Goal: Information Seeking & Learning: Learn about a topic

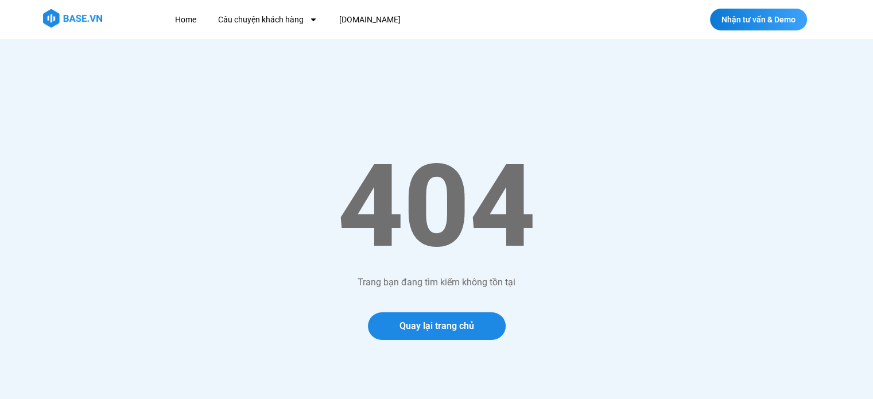
click at [78, 15] on img at bounding box center [72, 18] width 59 height 18
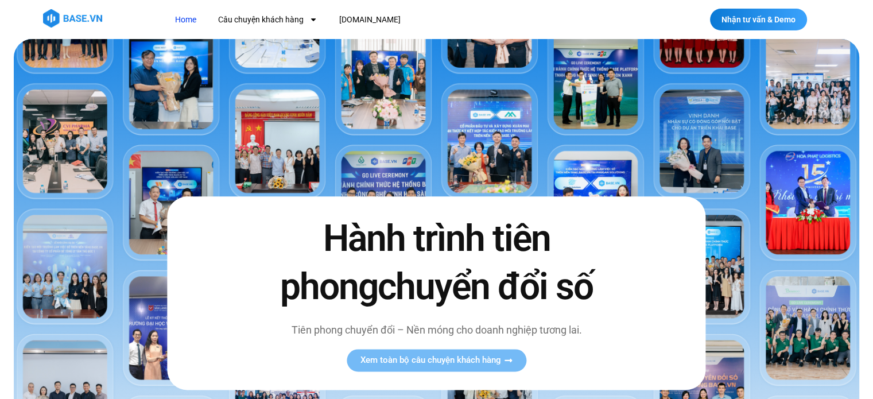
click at [257, 159] on img at bounding box center [436, 287] width 845 height 497
click at [257, 18] on link "Câu chuyện khách hàng" at bounding box center [267, 19] width 117 height 21
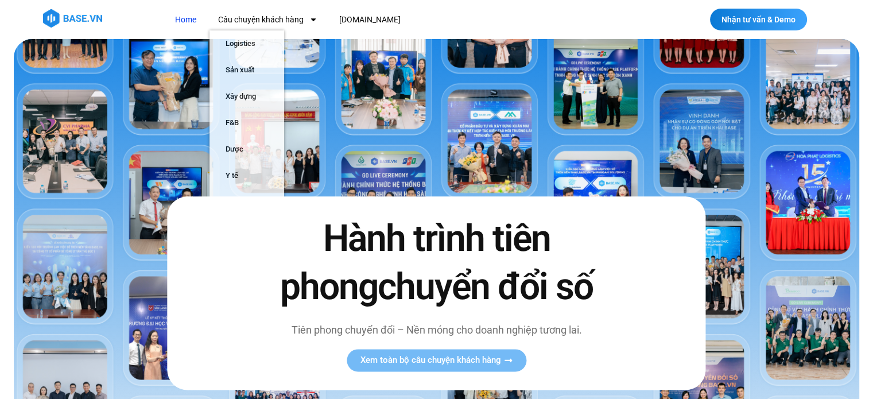
click at [196, 19] on link "Home" at bounding box center [185, 19] width 38 height 21
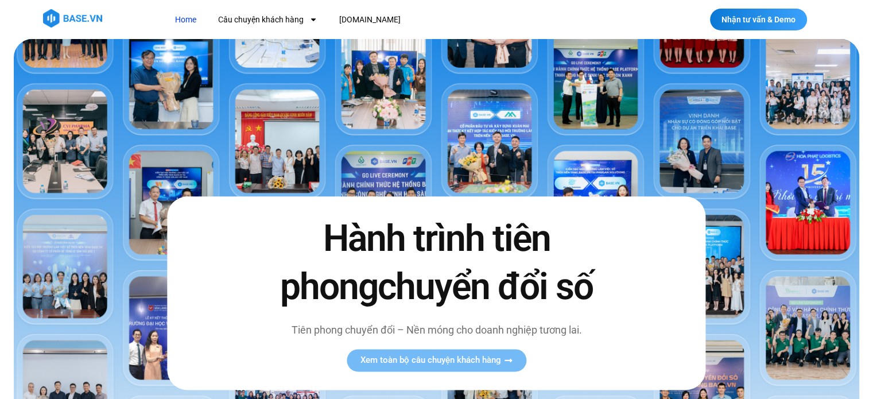
scroll to position [15, 0]
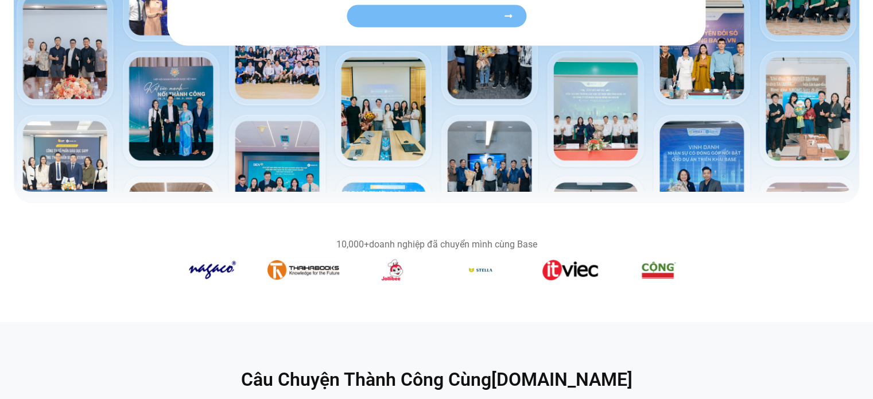
click at [419, 18] on span "Xem toàn bộ câu chuyện khách hàng" at bounding box center [430, 15] width 141 height 9
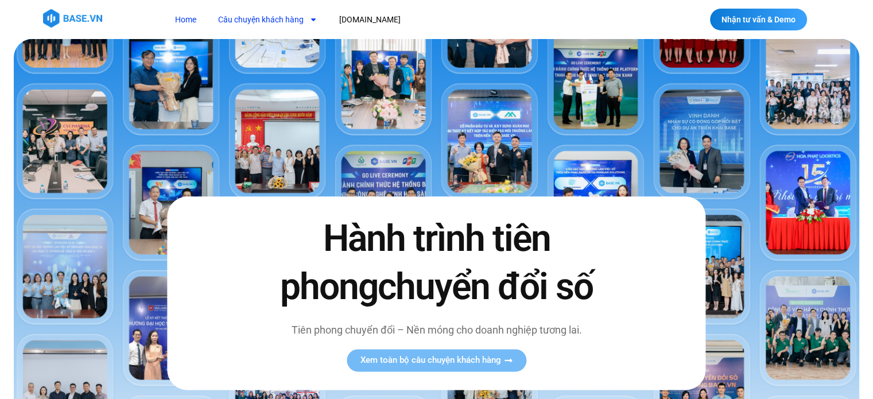
click at [290, 20] on link "Câu chuyện khách hàng" at bounding box center [267, 19] width 117 height 21
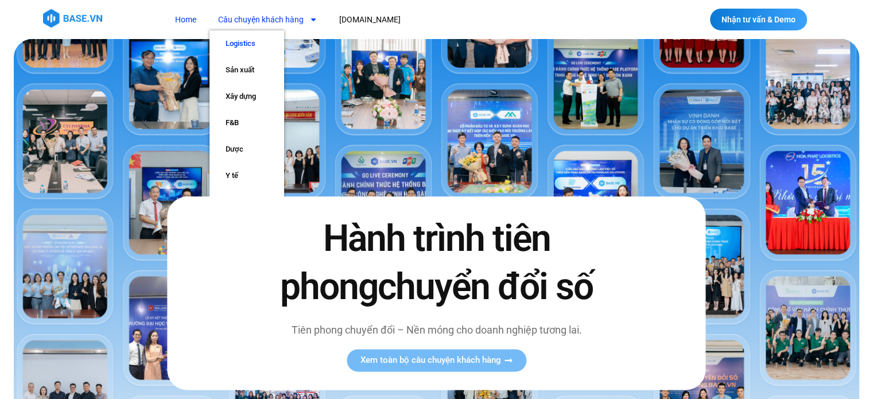
click at [257, 48] on link "Logistics" at bounding box center [246, 43] width 75 height 26
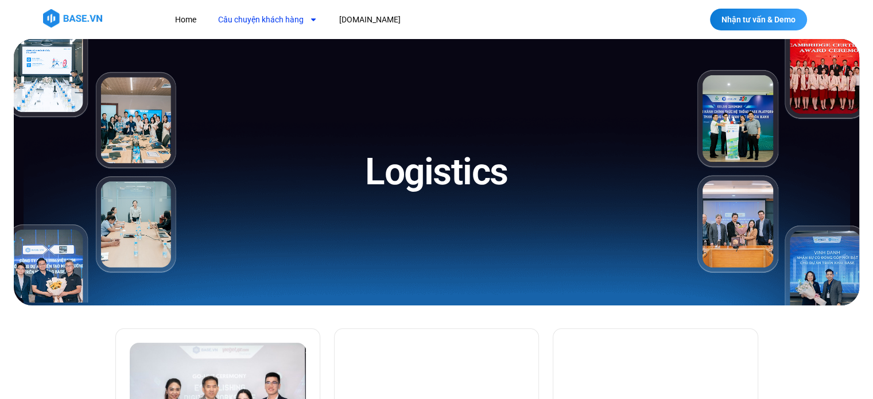
click at [274, 21] on link "Câu chuyện khách hàng" at bounding box center [267, 19] width 117 height 21
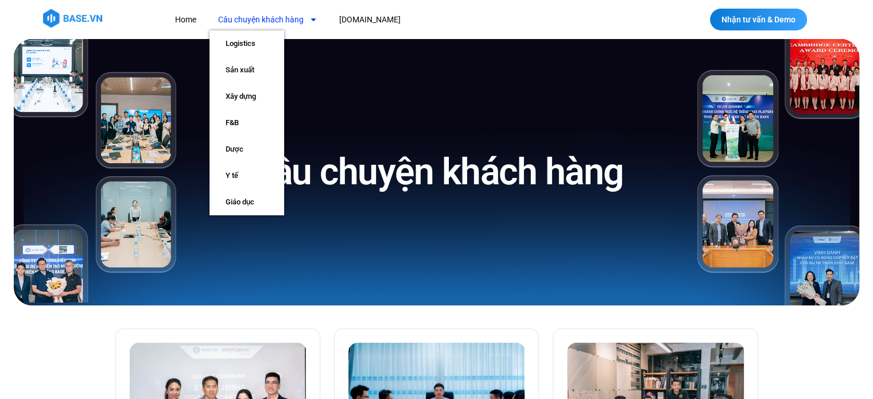
click at [269, 20] on link "Câu chuyện khách hàng" at bounding box center [267, 19] width 117 height 21
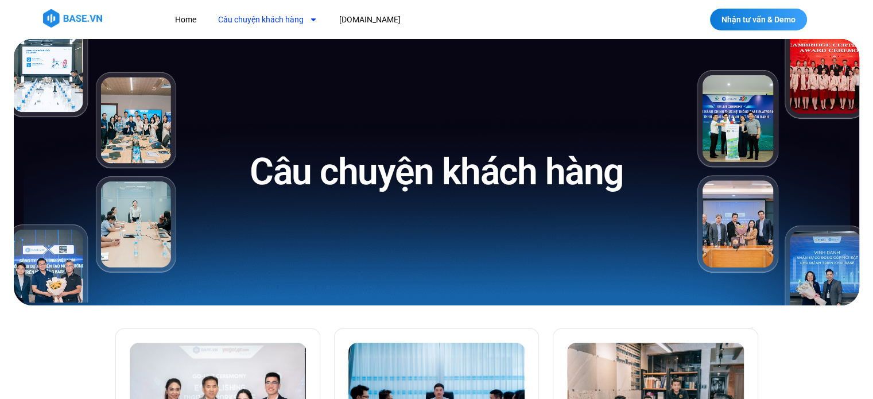
click at [286, 18] on link "Câu chuyện khách hàng" at bounding box center [267, 19] width 117 height 21
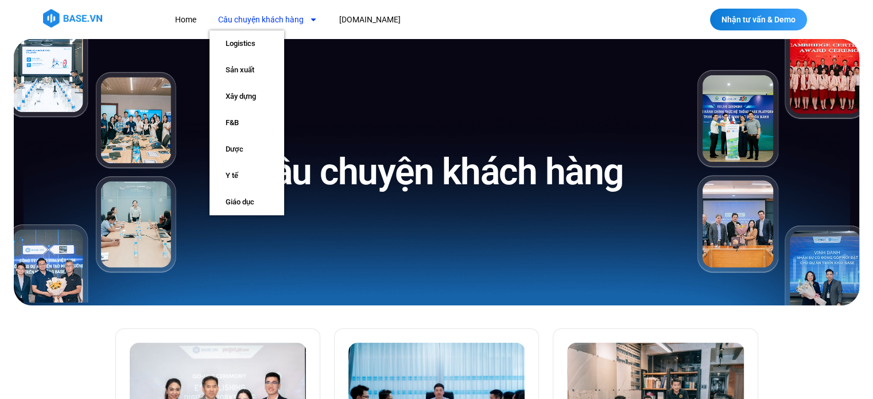
click at [331, 64] on div "Câu chuyện khách hàng" at bounding box center [437, 172] width 494 height 266
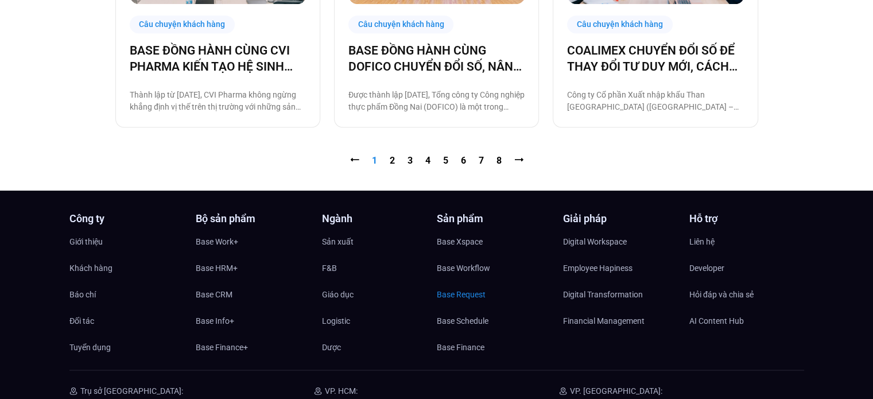
scroll to position [1377, 0]
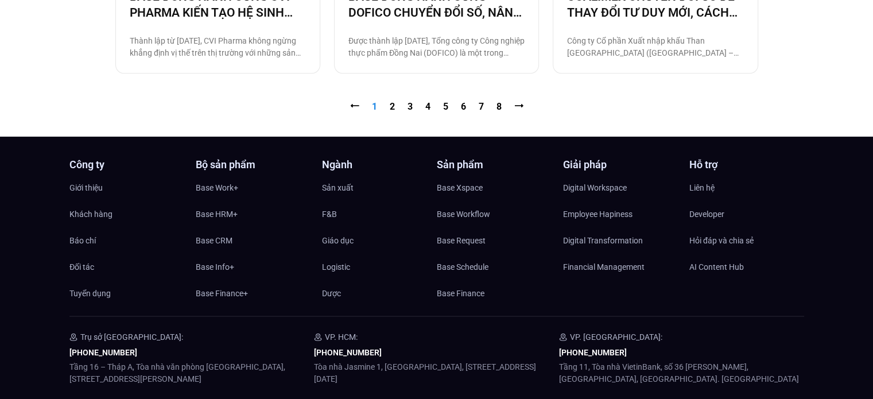
click at [503, 105] on nav "⭠ Trang 1 Trang 2 Trang 3 Trang 4 Trang 5 Trang 6 Trang 7 Trang 8 ⭢" at bounding box center [436, 107] width 643 height 14
click at [499, 105] on link "Trang 8" at bounding box center [498, 106] width 5 height 11
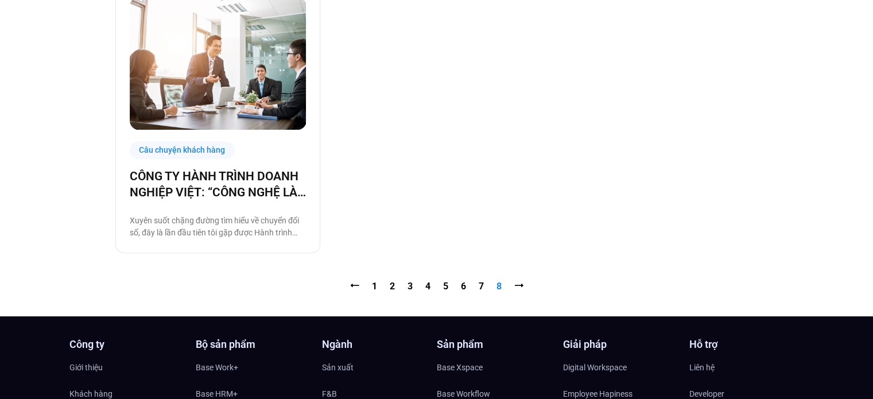
scroll to position [631, 0]
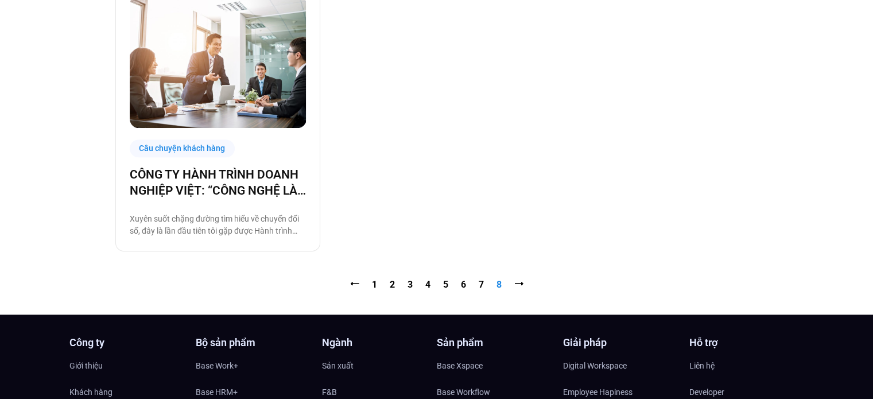
click at [487, 280] on nav "⭠ Trang 1 Trang 2 Trang 3 Trang 4 Trang 5 Trang 6 Trang 7 Trang 8 ⭢" at bounding box center [436, 285] width 643 height 14
click at [483, 285] on link "Trang 7" at bounding box center [481, 284] width 5 height 11
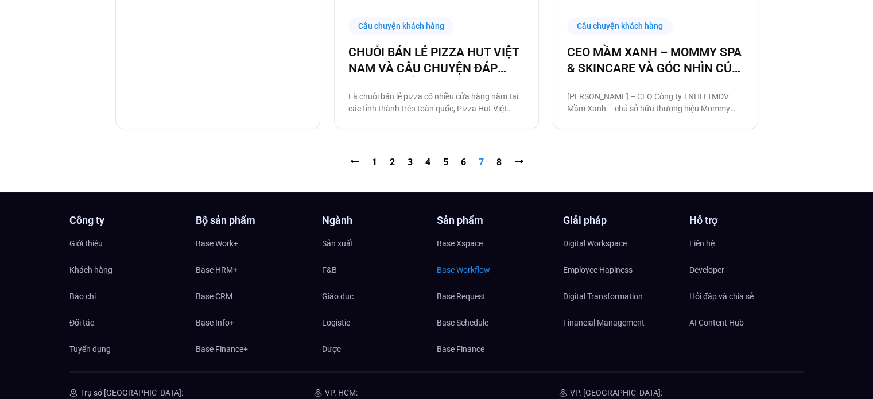
scroll to position [1320, 0]
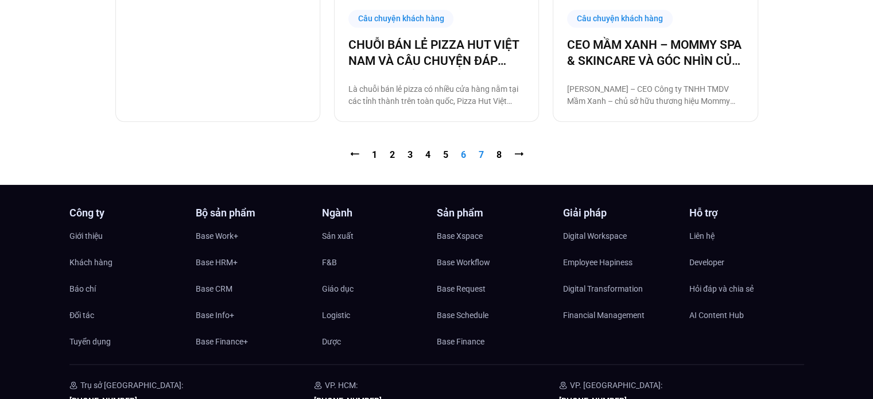
click at [463, 153] on link "Trang 6" at bounding box center [463, 154] width 5 height 11
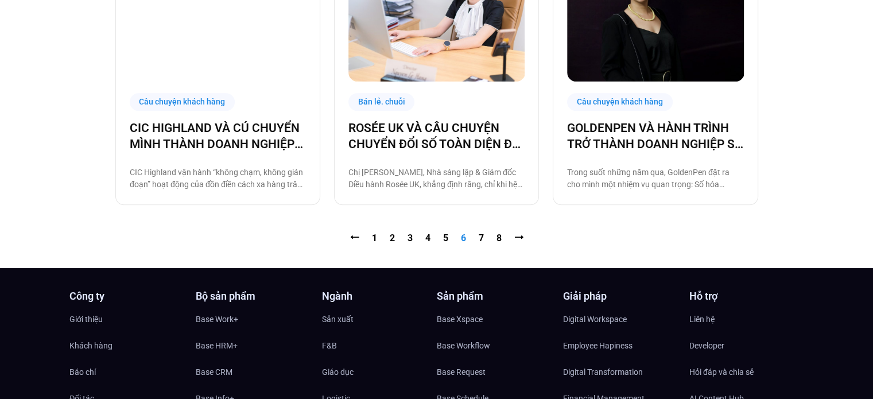
scroll to position [1263, 0]
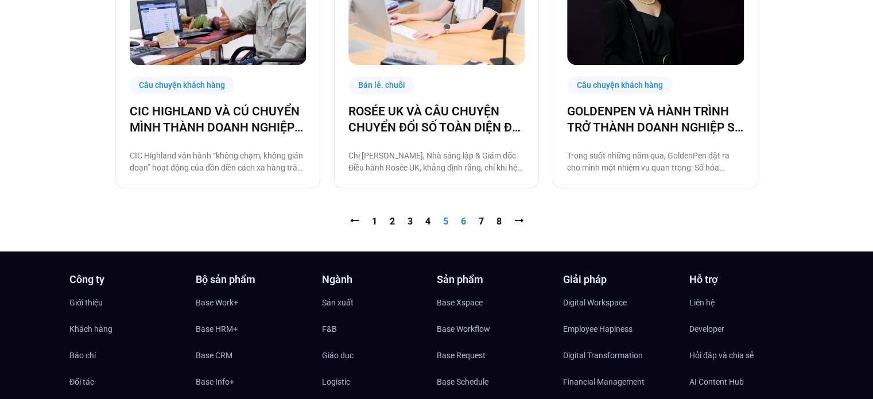
click at [445, 218] on link "Trang 5" at bounding box center [445, 221] width 5 height 11
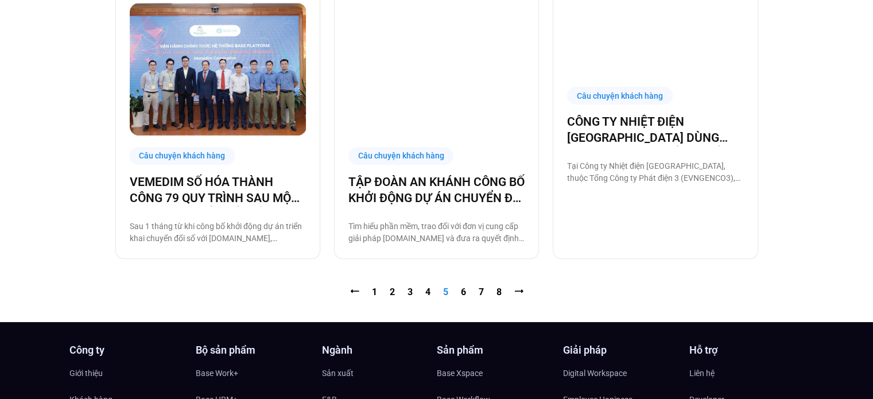
scroll to position [1148, 0]
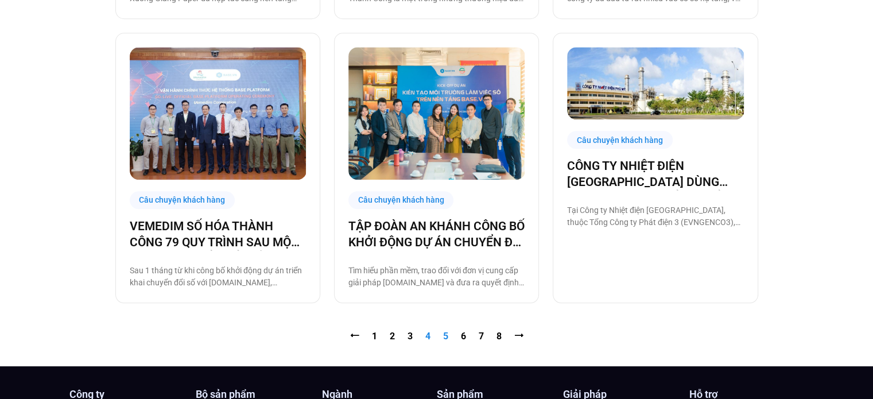
click at [429, 335] on link "Trang 4" at bounding box center [427, 336] width 5 height 11
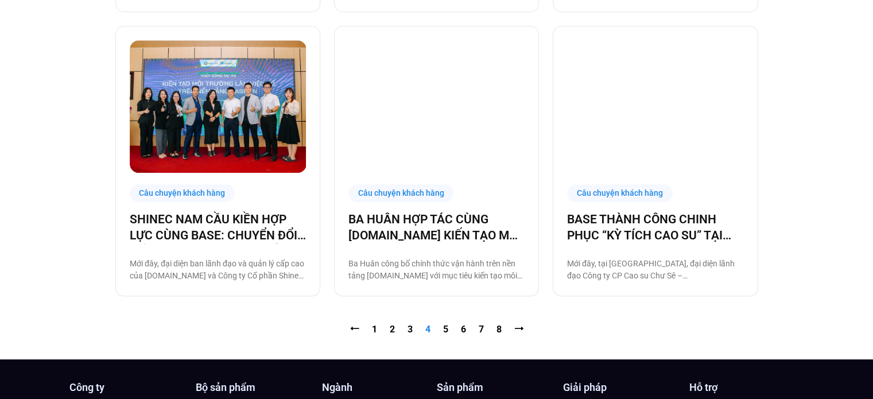
scroll to position [1205, 0]
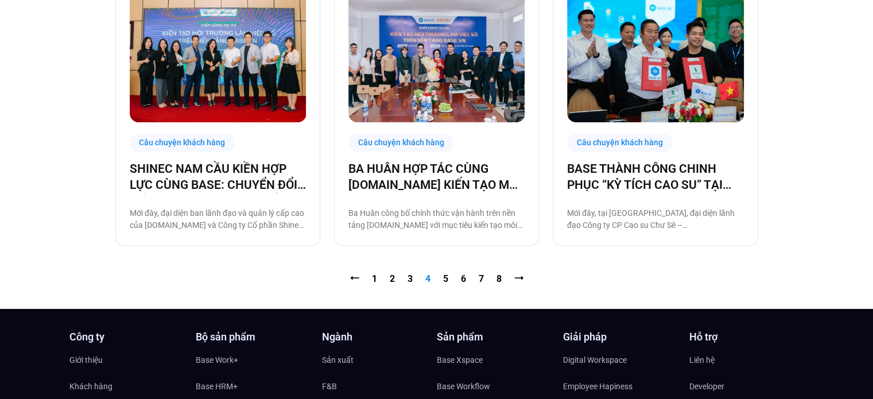
click at [406, 277] on nav "⭠ Trang 1 Trang 2 Trang 3 Trang 4 Trang 5 Trang 6 Trang 7 Trang 8 ⭢" at bounding box center [436, 279] width 643 height 14
click at [408, 277] on link "Trang 3" at bounding box center [410, 278] width 5 height 11
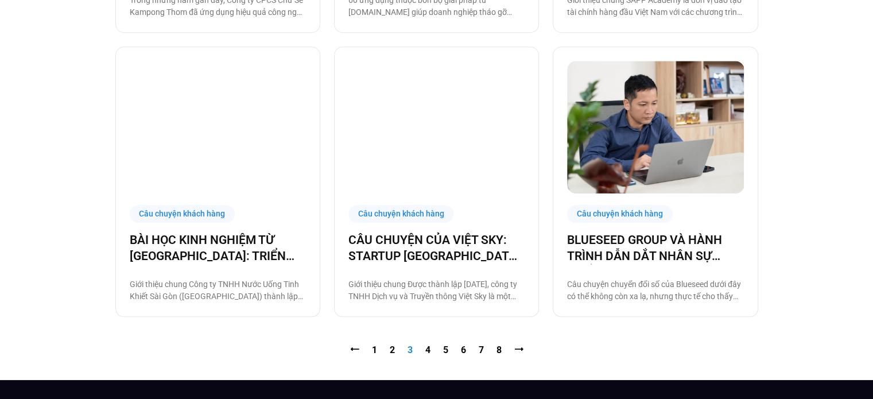
scroll to position [1148, 0]
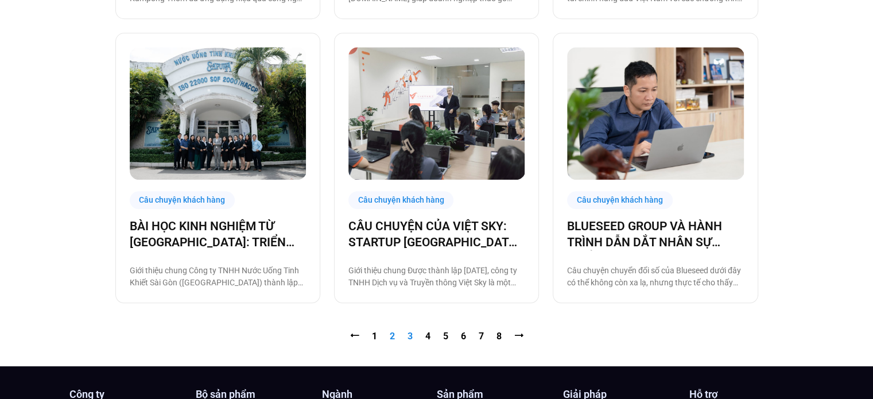
click at [392, 335] on link "Trang 2" at bounding box center [392, 336] width 5 height 11
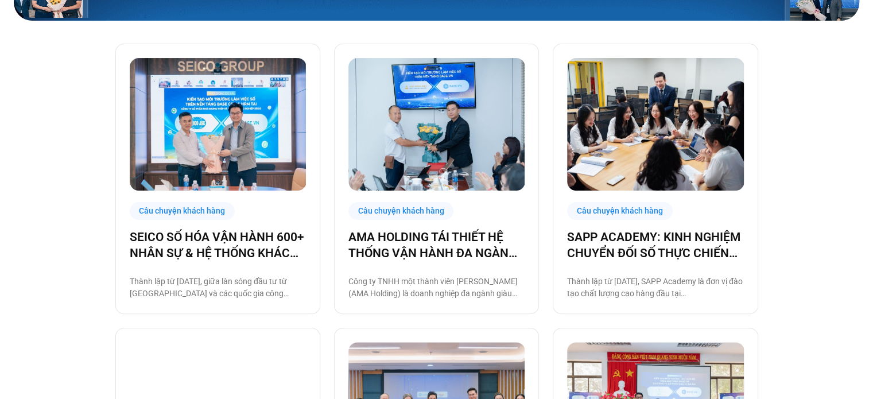
scroll to position [287, 0]
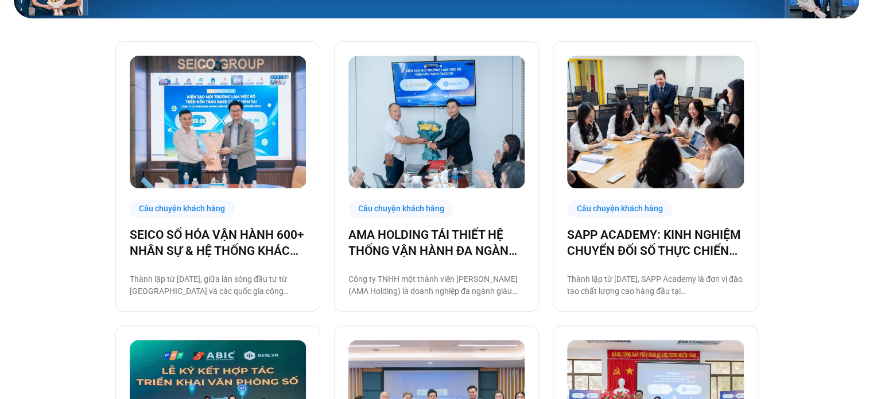
click at [484, 96] on img at bounding box center [436, 122] width 177 height 133
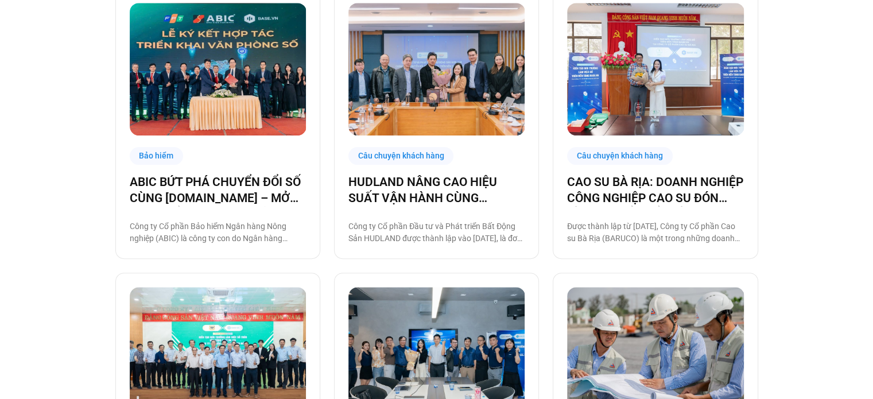
scroll to position [631, 0]
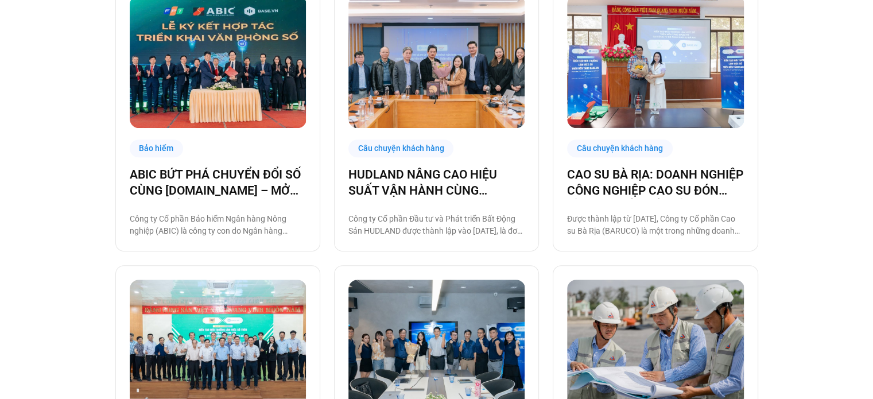
click at [475, 91] on img at bounding box center [436, 61] width 177 height 133
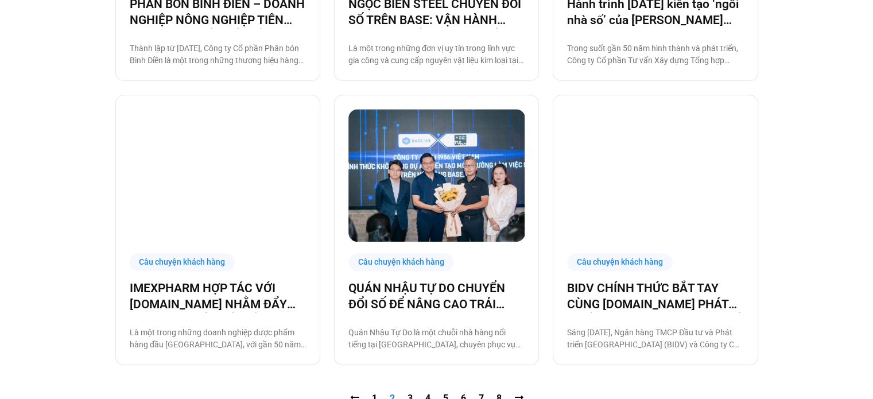
scroll to position [1148, 0]
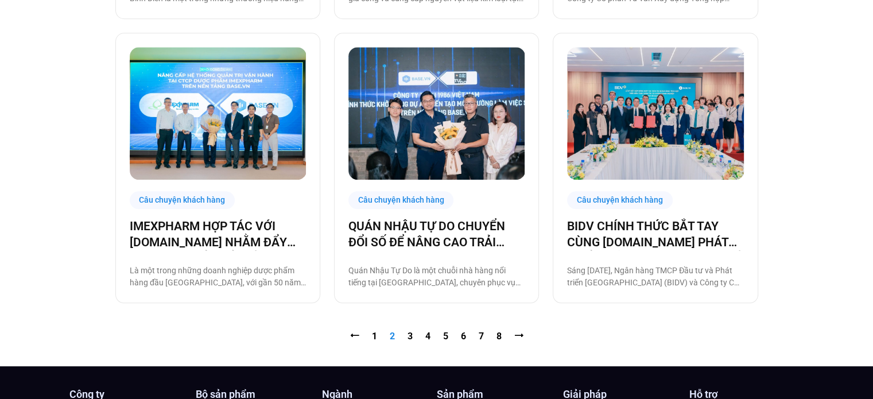
click at [377, 335] on nav "⭠ Trang 1 Trang 2 Trang 3 Trang 4 Trang 5 Trang 6 Trang 7 Trang 8 ⭢" at bounding box center [436, 336] width 643 height 14
click at [374, 335] on link "Trang 1" at bounding box center [374, 336] width 5 height 11
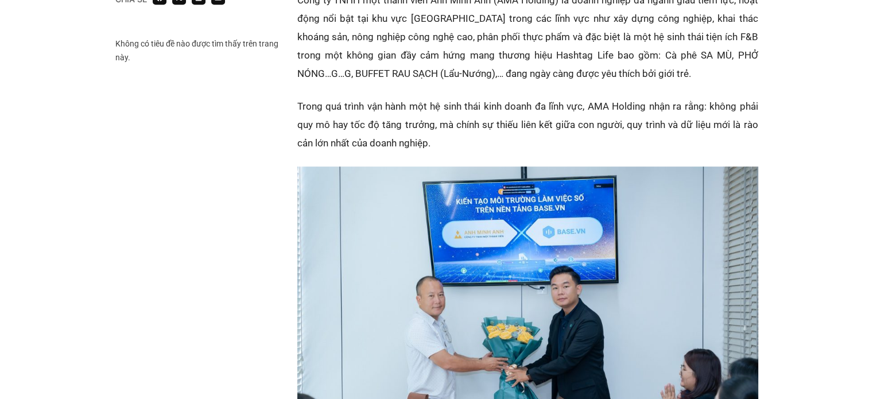
scroll to position [689, 0]
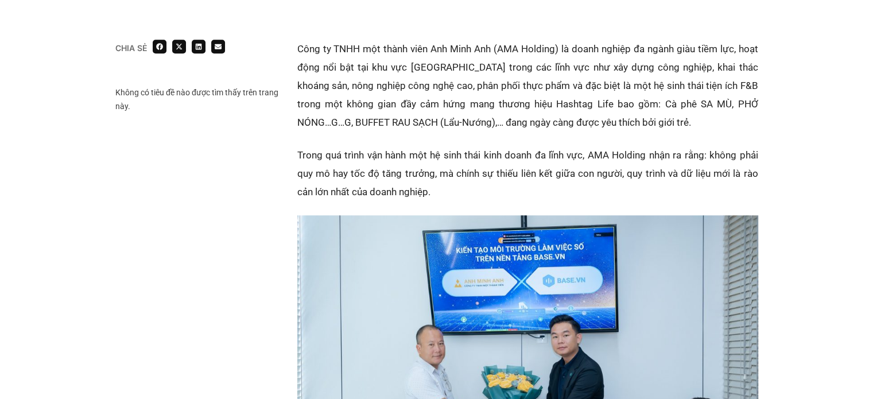
click at [406, 125] on p "Công ty TNHH một thành viên Anh Minh Anh (AMA Holding) là doanh nghiệp đa ngành…" at bounding box center [527, 86] width 461 height 92
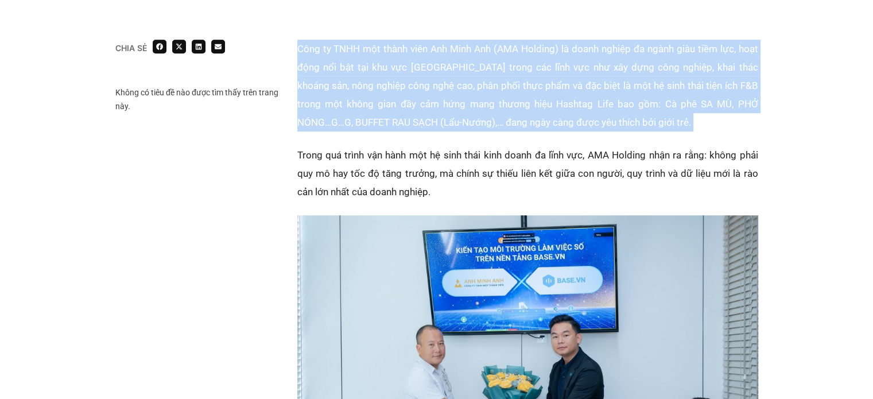
click at [406, 125] on p "Công ty TNHH một thành viên Anh Minh Anh (AMA Holding) là doanh nghiệp đa ngành…" at bounding box center [527, 86] width 461 height 92
click at [409, 107] on p "Công ty TNHH một thành viên Anh Minh Anh (AMA Holding) là doanh nghiệp đa ngành…" at bounding box center [527, 86] width 461 height 92
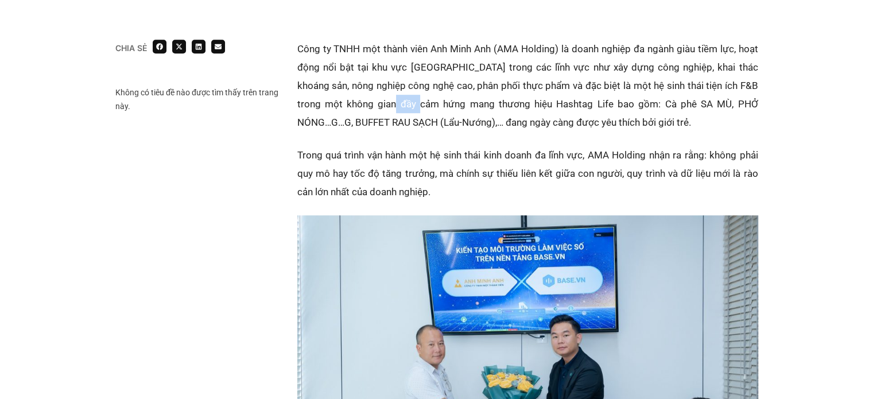
click at [409, 107] on p "Công ty TNHH một thành viên Anh Minh Anh (AMA Holding) là doanh nghiệp đa ngành…" at bounding box center [527, 86] width 461 height 92
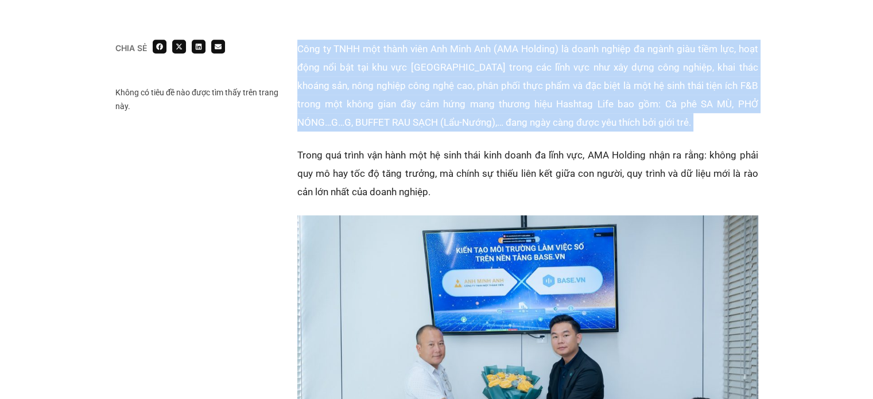
click at [409, 107] on p "Công ty TNHH một thành viên Anh Minh Anh (AMA Holding) là doanh nghiệp đa ngành…" at bounding box center [527, 86] width 461 height 92
click at [448, 101] on p "Công ty TNHH một thành viên Anh Minh Anh (AMA Holding) là doanh nghiệp đa ngành…" at bounding box center [527, 86] width 461 height 92
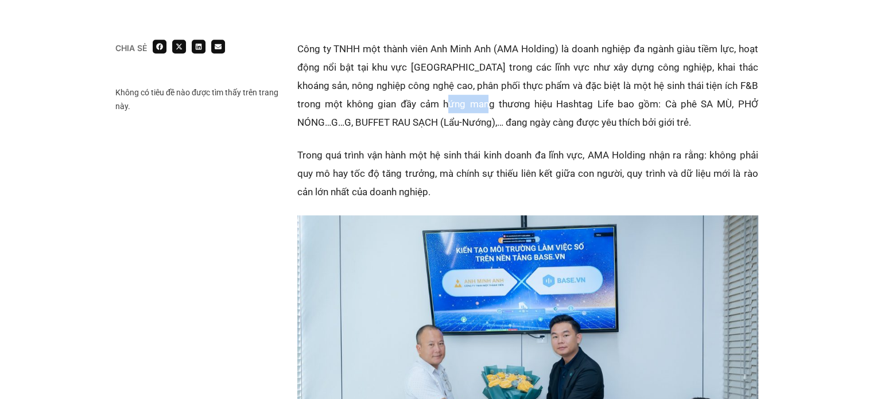
click at [448, 101] on p "Công ty TNHH một thành viên Anh Minh Anh (AMA Holding) là doanh nghiệp đa ngành…" at bounding box center [527, 86] width 461 height 92
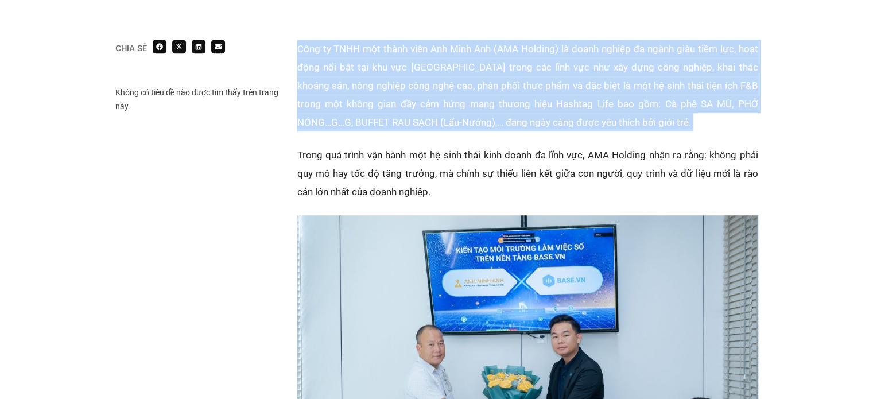
click at [448, 101] on p "Công ty TNHH một thành viên Anh Minh Anh (AMA Holding) là doanh nghiệp đa ngành…" at bounding box center [527, 86] width 461 height 92
click at [460, 80] on p "Công ty TNHH một thành viên Anh Minh Anh (AMA Holding) là doanh nghiệp đa ngành…" at bounding box center [527, 86] width 461 height 92
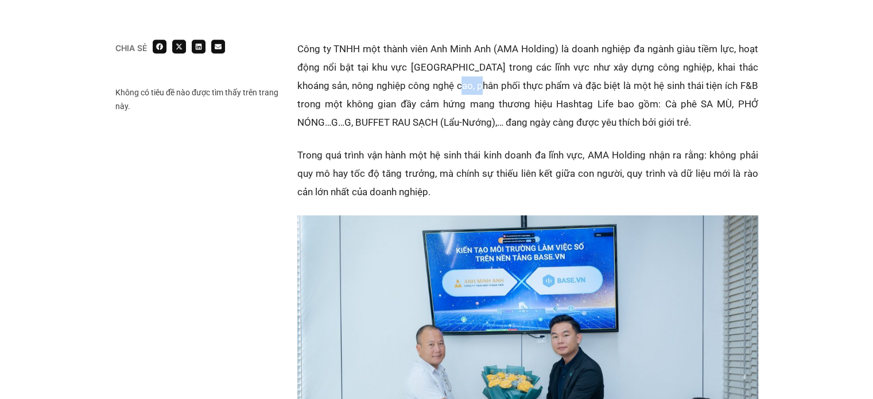
click at [460, 80] on p "Công ty TNHH một thành viên Anh Minh Anh (AMA Holding) là doanh nghiệp đa ngành…" at bounding box center [527, 86] width 461 height 92
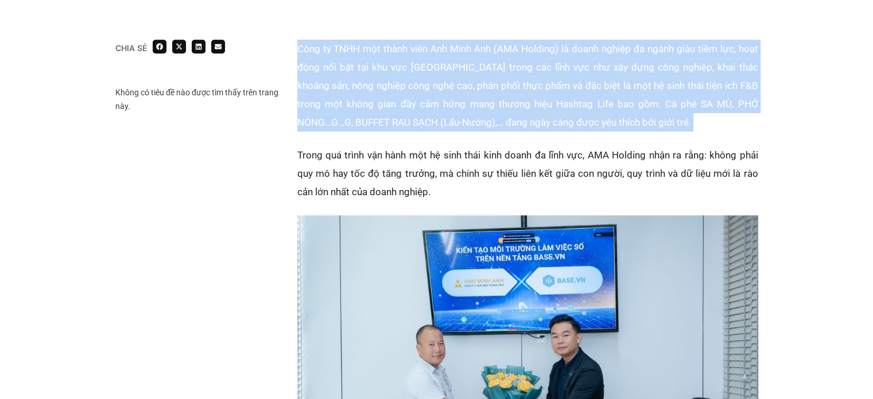
click at [460, 80] on p "Công ty TNHH một thành viên Anh Minh Anh (AMA Holding) là doanh nghiệp đa ngành…" at bounding box center [527, 86] width 461 height 92
click at [459, 82] on p "Công ty TNHH một thành viên Anh Minh Anh (AMA Holding) là doanh nghiệp đa ngành…" at bounding box center [527, 86] width 461 height 92
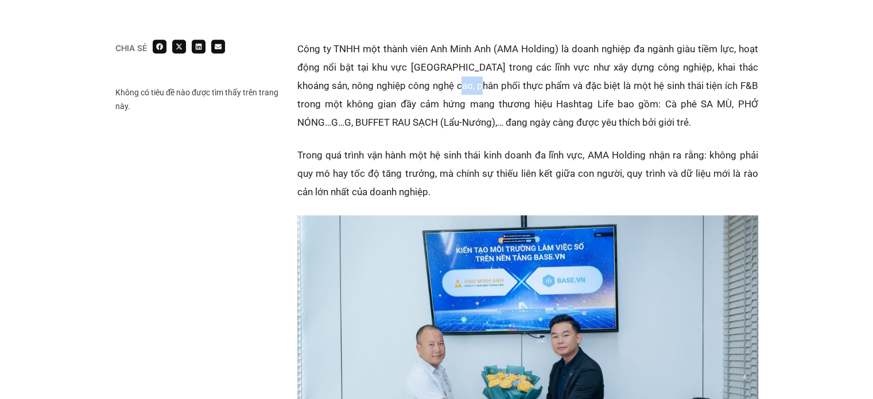
click at [459, 82] on p "Công ty TNHH một thành viên Anh Minh Anh (AMA Holding) là doanh nghiệp đa ngành…" at bounding box center [527, 86] width 461 height 92
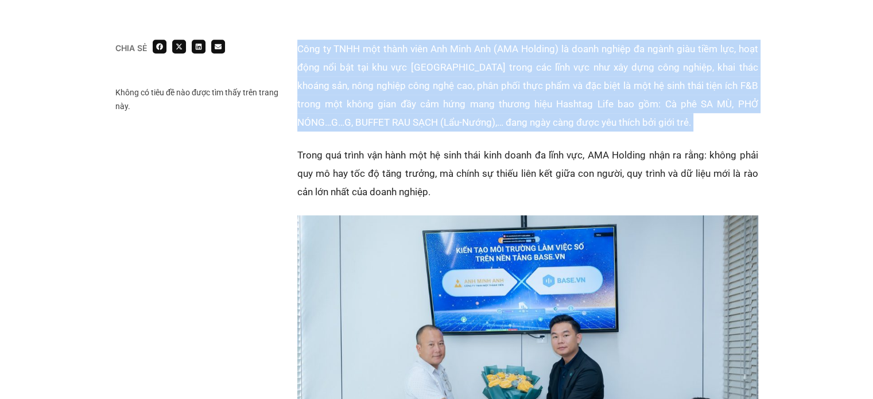
click at [459, 82] on p "Công ty TNHH một thành viên Anh Minh Anh (AMA Holding) là doanh nghiệp đa ngành…" at bounding box center [527, 86] width 461 height 92
click at [459, 90] on p "Công ty TNHH một thành viên Anh Minh Anh (AMA Holding) là doanh nghiệp đa ngành…" at bounding box center [527, 86] width 461 height 92
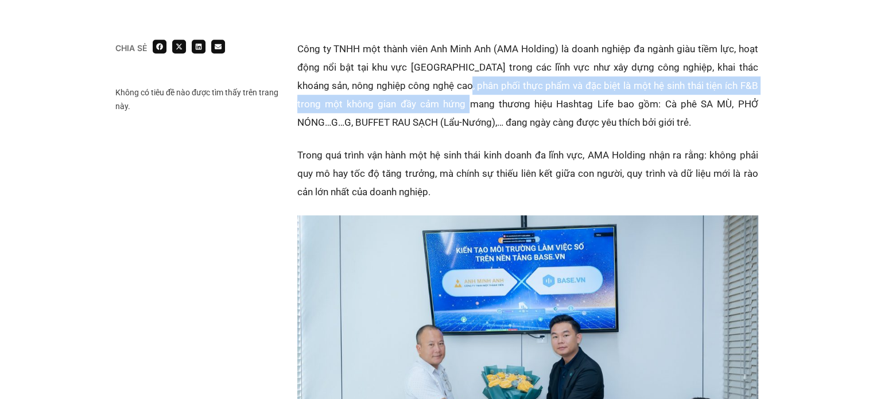
drag, startPoint x: 459, startPoint y: 90, endPoint x: 465, endPoint y: 103, distance: 13.9
click at [465, 103] on p "Công ty TNHH một thành viên Anh Minh Anh (AMA Holding) là doanh nghiệp đa ngành…" at bounding box center [527, 86] width 461 height 92
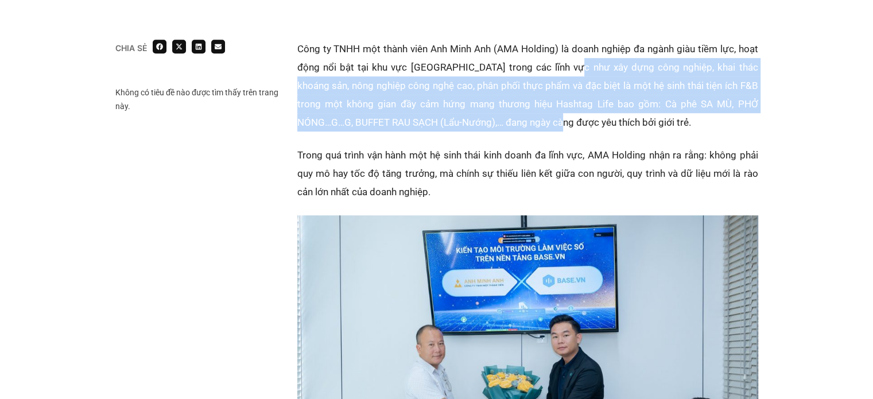
drag, startPoint x: 575, startPoint y: 61, endPoint x: 549, endPoint y: 127, distance: 71.1
click at [549, 127] on p "Công ty TNHH một thành viên Anh Minh Anh (AMA Holding) là doanh nghiệp đa ngành…" at bounding box center [527, 86] width 461 height 92
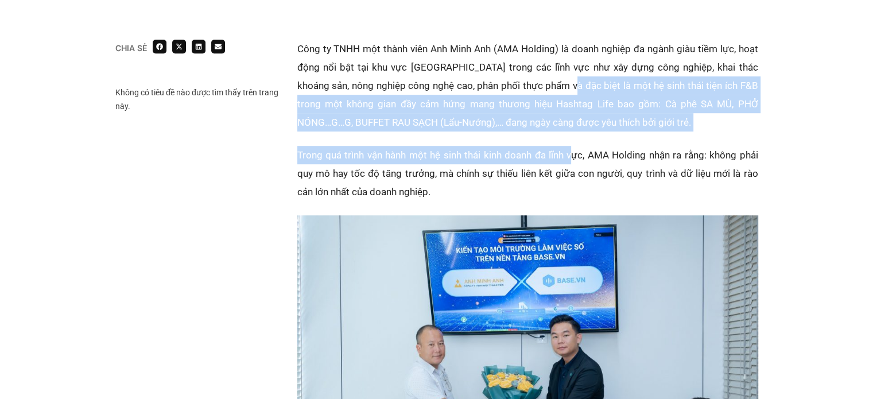
drag, startPoint x: 572, startPoint y: 132, endPoint x: 564, endPoint y: 89, distance: 43.8
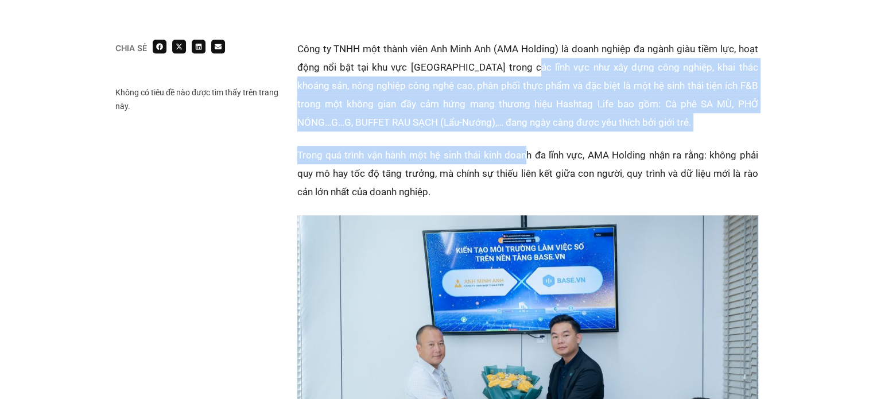
drag, startPoint x: 524, startPoint y: 71, endPoint x: 529, endPoint y: 139, distance: 68.5
click at [551, 130] on p "Công ty TNHH một thành viên Anh Minh Anh (AMA Holding) là doanh nghiệp đa ngành…" at bounding box center [527, 86] width 461 height 92
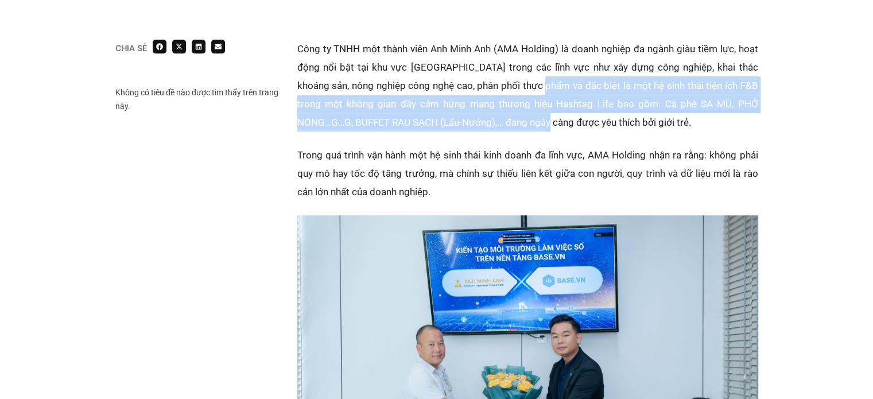
drag, startPoint x: 535, startPoint y: 126, endPoint x: 538, endPoint y: 86, distance: 40.3
click at [540, 87] on p "Công ty TNHH một thành viên Anh Minh Anh (AMA Holding) là doanh nghiệp đa ngành…" at bounding box center [527, 86] width 461 height 92
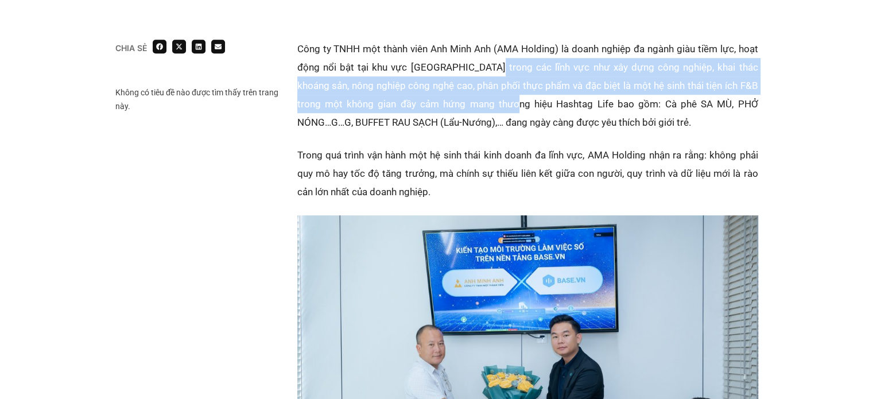
drag, startPoint x: 492, startPoint y: 67, endPoint x: 517, endPoint y: 105, distance: 45.4
click at [515, 103] on p "Công ty TNHH một thành viên Anh Minh Anh (AMA Holding) là doanh nghiệp đa ngành…" at bounding box center [527, 86] width 461 height 92
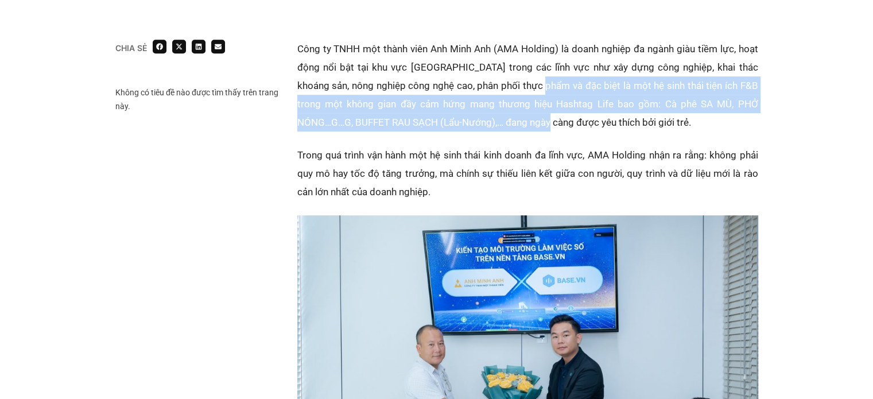
drag, startPoint x: 539, startPoint y: 118, endPoint x: 535, endPoint y: 74, distance: 44.4
click at [537, 78] on p "Công ty TNHH một thành viên Anh Minh Anh (AMA Holding) là doanh nghiệp đa ngành…" at bounding box center [527, 86] width 461 height 92
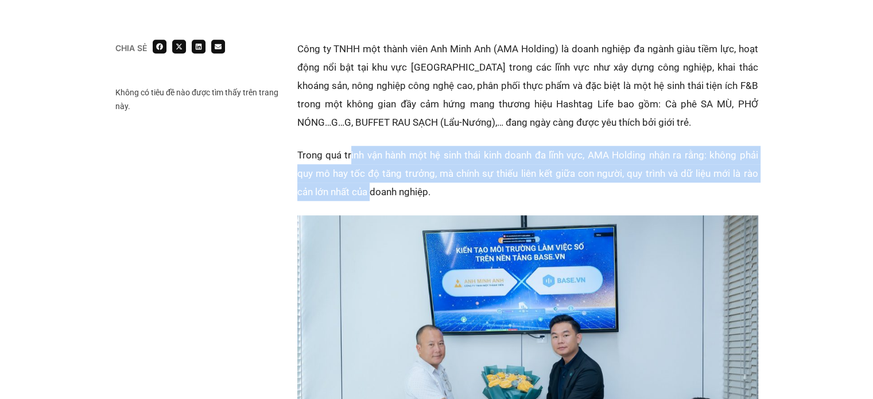
drag, startPoint x: 350, startPoint y: 154, endPoint x: 371, endPoint y: 191, distance: 42.1
click at [371, 191] on p "Trong quá trình vận hành một hệ sinh thái kinh doanh đa lĩnh vực, AMA Holding n…" at bounding box center [527, 173] width 461 height 55
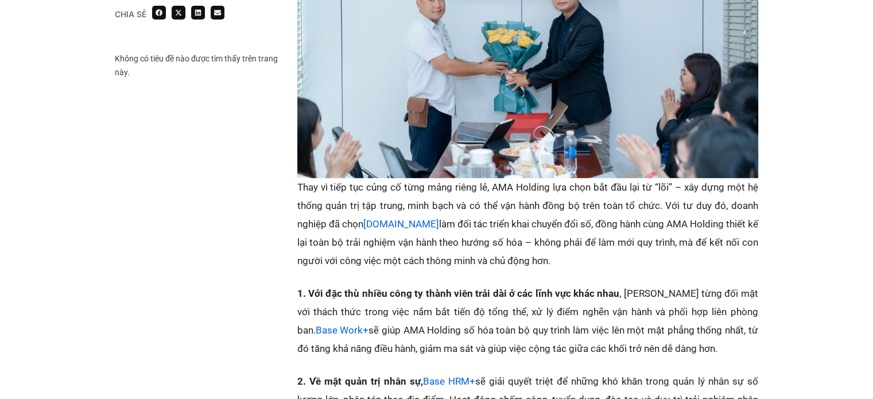
scroll to position [1205, 0]
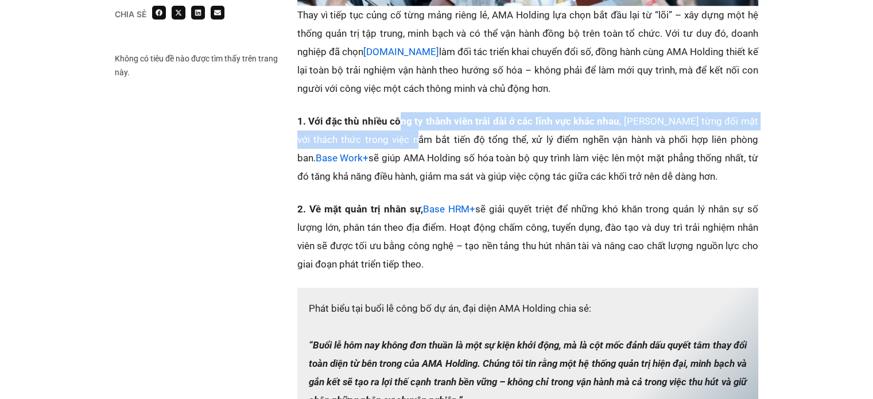
drag, startPoint x: 400, startPoint y: 119, endPoint x: 416, endPoint y: 145, distance: 29.9
click at [416, 145] on p "1. Với đặc thù nhiều công ty thành viên trải dài ở các lĩnh vực khác nhau , AMA…" at bounding box center [527, 148] width 461 height 73
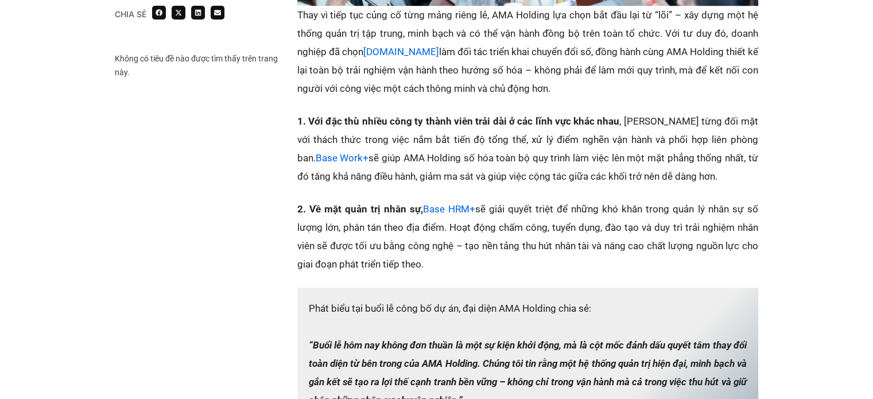
click at [453, 157] on p "1. Với đặc thù nhiều công ty thành viên trải dài ở các lĩnh vực khác nhau , AMA…" at bounding box center [527, 148] width 461 height 73
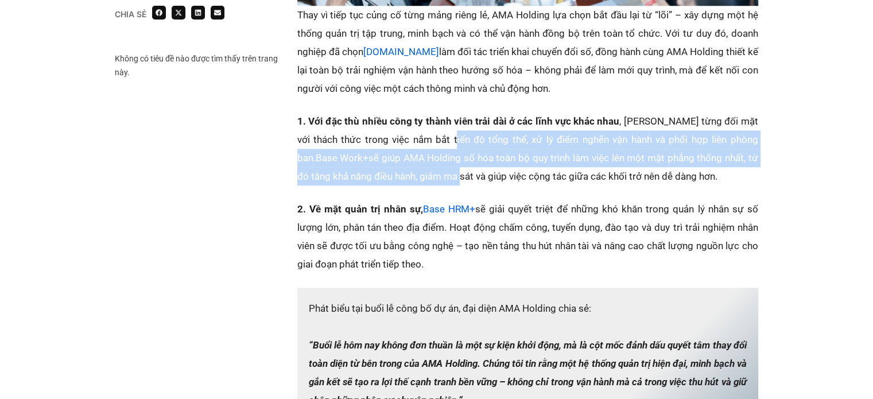
drag, startPoint x: 446, startPoint y: 172, endPoint x: 447, endPoint y: 127, distance: 44.2
click at [447, 131] on p "1. Với đặc thù nhiều công ty thành viên trải dài ở các lĩnh vực khác nhau , AMA…" at bounding box center [527, 148] width 461 height 73
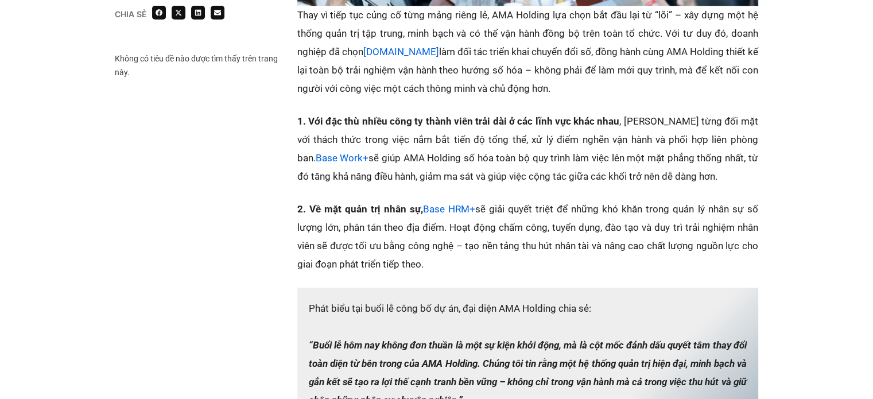
click at [443, 112] on p "1. Với đặc thù nhiều công ty thành viên trải dài ở các lĩnh vực khác nhau , AMA…" at bounding box center [527, 148] width 461 height 73
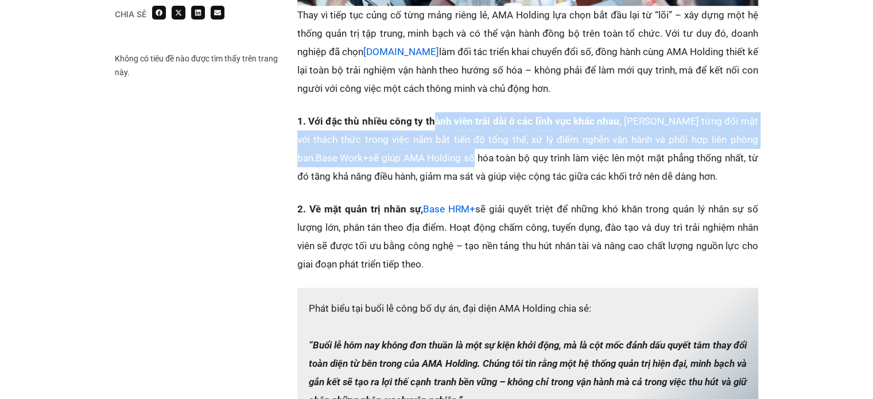
drag, startPoint x: 436, startPoint y: 106, endPoint x: 451, endPoint y: 157, distance: 52.7
click at [451, 157] on div "Công ty TNHH một thành viên Anh Minh Anh (AMA Holding) là doanh nghiệp đa ngành…" at bounding box center [527, 104] width 461 height 1162
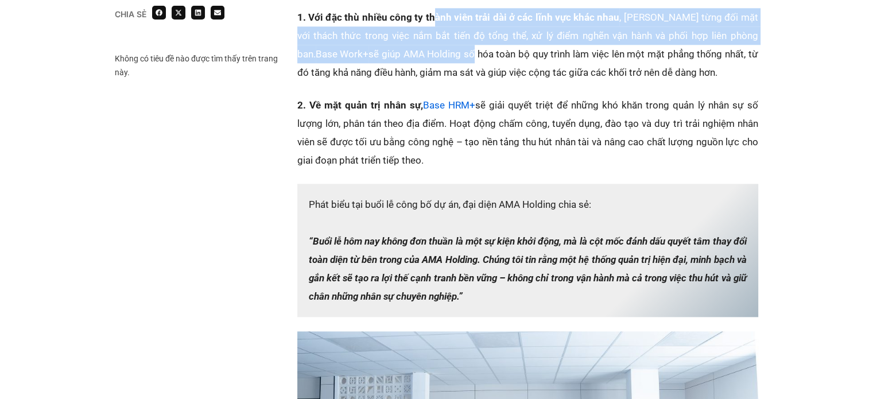
scroll to position [1320, 0]
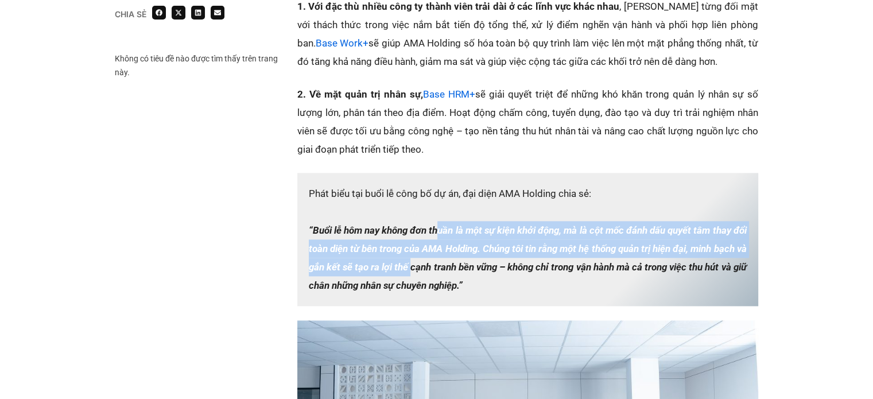
drag, startPoint x: 445, startPoint y: 232, endPoint x: 449, endPoint y: 264, distance: 31.9
click at [449, 262] on em "“Buổi lễ hôm nay không đơn thuần là một sự kiện khởi động, mà là cột mốc đánh d…" at bounding box center [528, 257] width 438 height 67
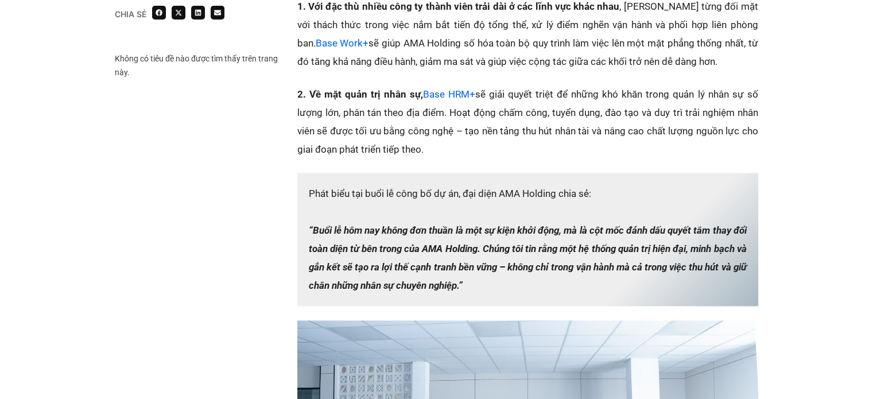
click at [431, 277] on p "Phát biểu tại buổi lễ công bố dự án, đại diện AMA Holding chia sẻ: “Buổi lễ hôm…" at bounding box center [527, 239] width 461 height 133
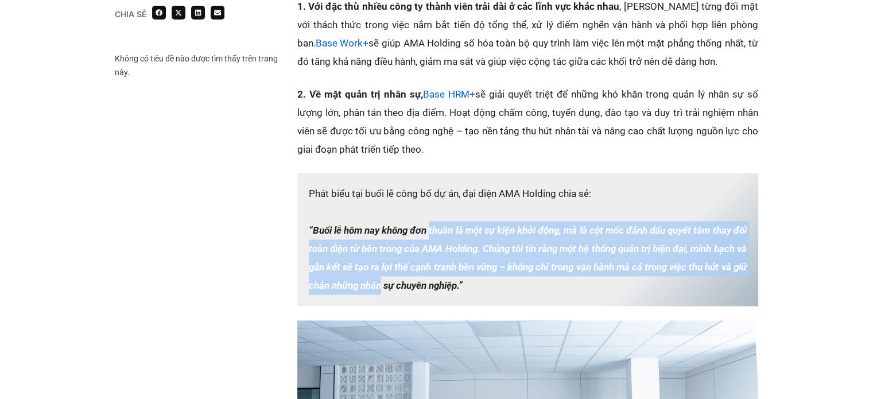
drag, startPoint x: 425, startPoint y: 280, endPoint x: 433, endPoint y: 226, distance: 55.1
click at [433, 227] on em "“Buổi lễ hôm nay không đơn thuần là một sự kiện khởi động, mà là cột mốc đánh d…" at bounding box center [528, 257] width 438 height 67
drag, startPoint x: 425, startPoint y: 217, endPoint x: 436, endPoint y: 284, distance: 67.9
click at [436, 281] on p "Phát biểu tại buổi lễ công bố dự án, đại diện AMA Holding chia sẻ: “Buổi lễ hôm…" at bounding box center [527, 239] width 461 height 133
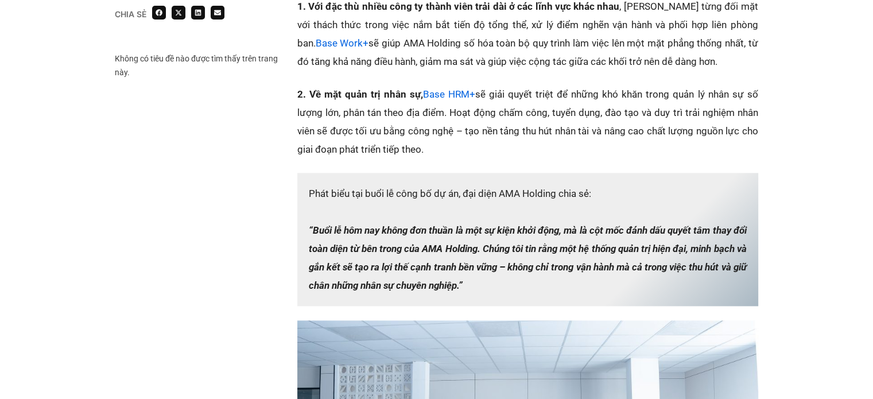
click at [449, 289] on em "“Buổi lễ hôm nay không đơn thuần là một sự kiện khởi động, mà là cột mốc đánh d…" at bounding box center [528, 257] width 438 height 67
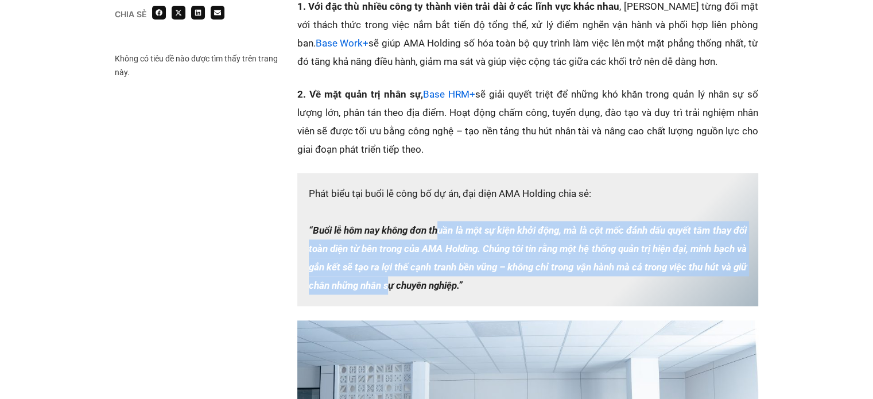
drag, startPoint x: 432, startPoint y: 281, endPoint x: 441, endPoint y: 216, distance: 66.1
click at [441, 222] on p "Phát biểu tại buổi lễ công bố dự án, đại diện AMA Holding chia sẻ: “Buổi lễ hôm…" at bounding box center [527, 239] width 461 height 133
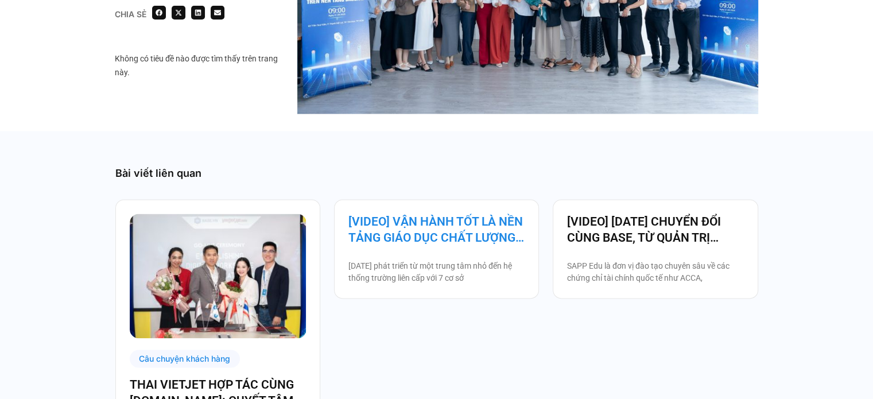
scroll to position [1779, 0]
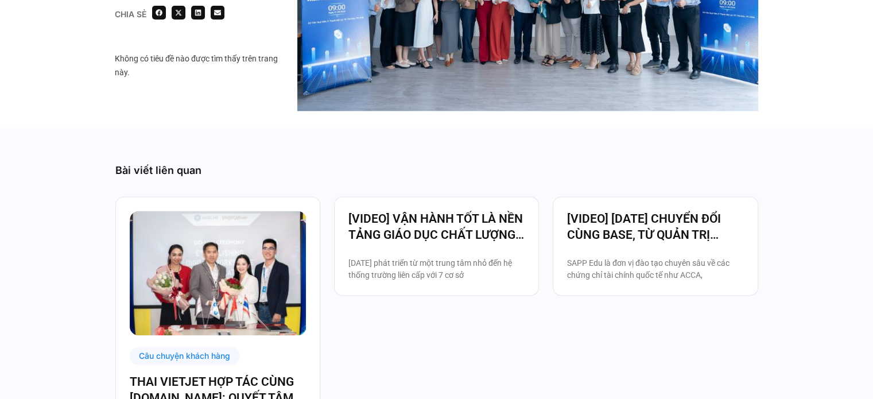
click at [429, 152] on div "Bài viết liên quan Câu chuyện khách hàng THAI VIETJET HỢP TÁC CÙNG BASE.VN: QUY…" at bounding box center [436, 311] width 643 height 366
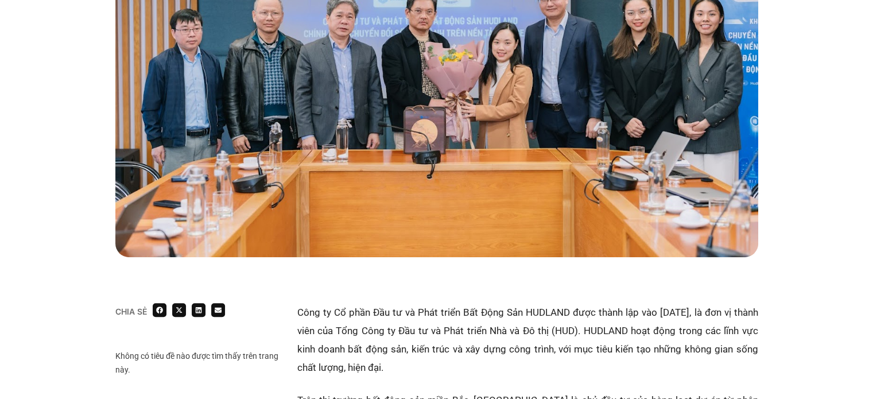
scroll to position [574, 0]
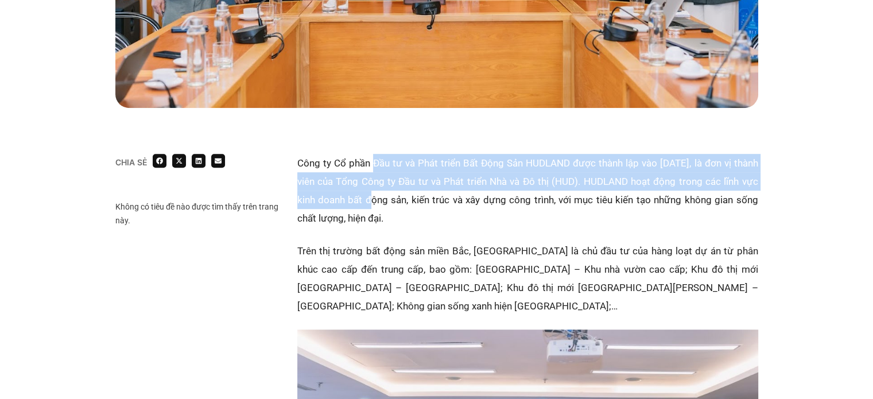
drag, startPoint x: 375, startPoint y: 157, endPoint x: 374, endPoint y: 226, distance: 68.3
click at [375, 223] on p "Công ty Cổ phần Đầu tư và Phát triển Bất Động Sản HUDLAND được thành lập vào nă…" at bounding box center [527, 190] width 461 height 73
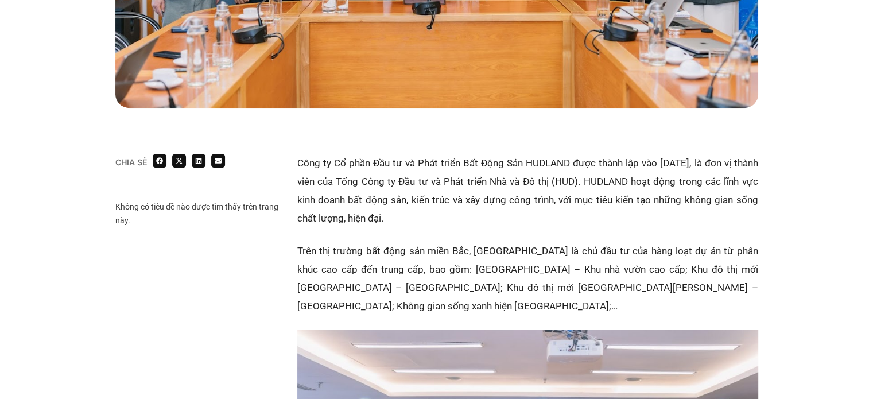
click at [471, 184] on p "Công ty Cổ phần Đầu tư và Phát triển Bất Động Sản HUDLAND được thành lập vào nă…" at bounding box center [527, 190] width 461 height 73
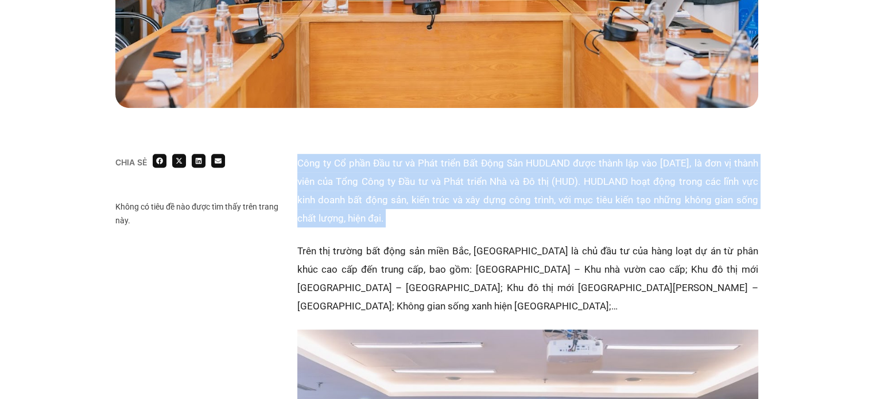
click at [471, 184] on p "Công ty Cổ phần Đầu tư và Phát triển Bất Động Sản HUDLAND được thành lập vào nă…" at bounding box center [527, 190] width 461 height 73
click at [421, 201] on p "Công ty Cổ phần Đầu tư và Phát triển Bất Động Sản HUDLAND được thành lập vào nă…" at bounding box center [527, 190] width 461 height 73
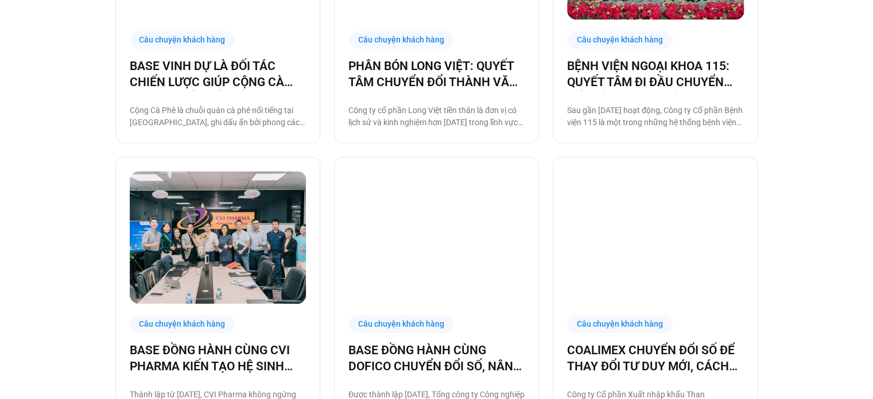
scroll to position [1205, 0]
